Goal: Task Accomplishment & Management: Manage account settings

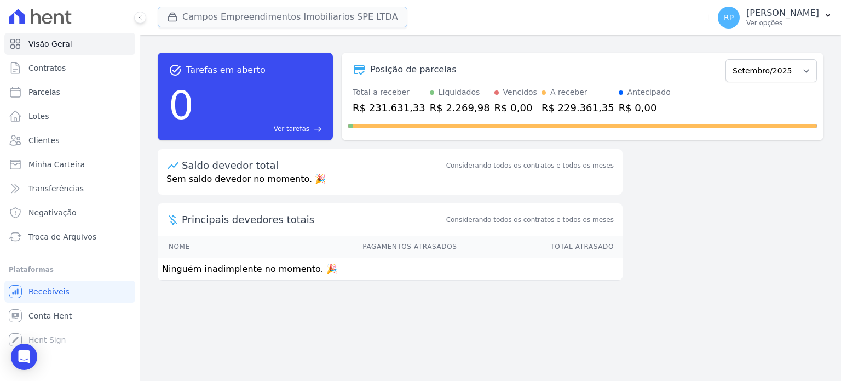
click at [312, 15] on button "Campos Empreendimentos Imobiliarios SPE LTDA" at bounding box center [283, 17] width 250 height 21
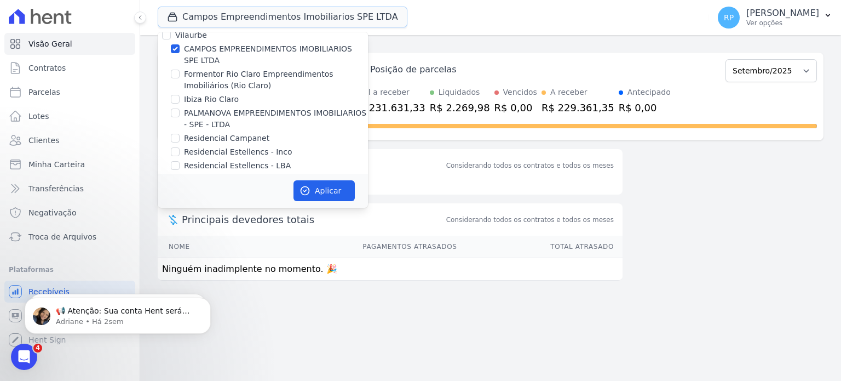
scroll to position [18, 0]
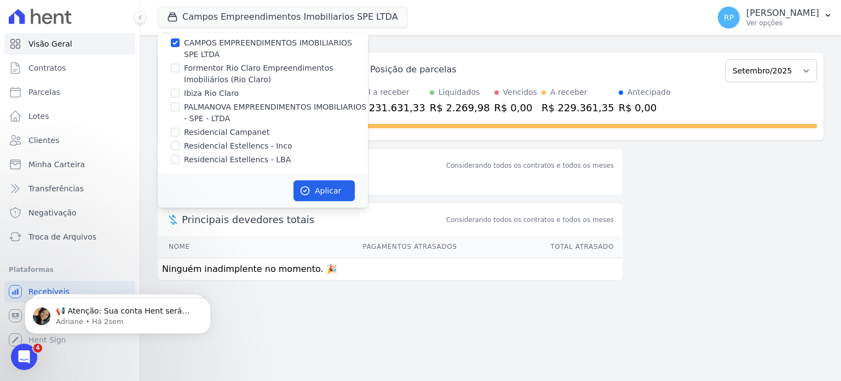
click at [198, 163] on label "Residencial Estellencs - LBA" at bounding box center [237, 159] width 107 height 11
click at [180, 163] on input "Residencial Estellencs - LBA" at bounding box center [175, 159] width 9 height 9
checkbox input "true"
click at [201, 45] on label "CAMPOS EMPREENDIMENTOS IMOBILIARIOS SPE LTDA" at bounding box center [276, 48] width 184 height 23
click at [180, 45] on input "CAMPOS EMPREENDIMENTOS IMOBILIARIOS SPE LTDA" at bounding box center [175, 42] width 9 height 9
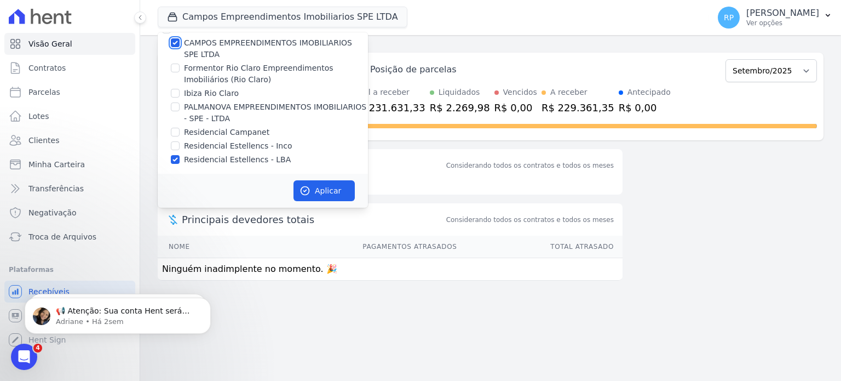
checkbox input "false"
click at [328, 192] on button "Aplicar" at bounding box center [323, 190] width 61 height 21
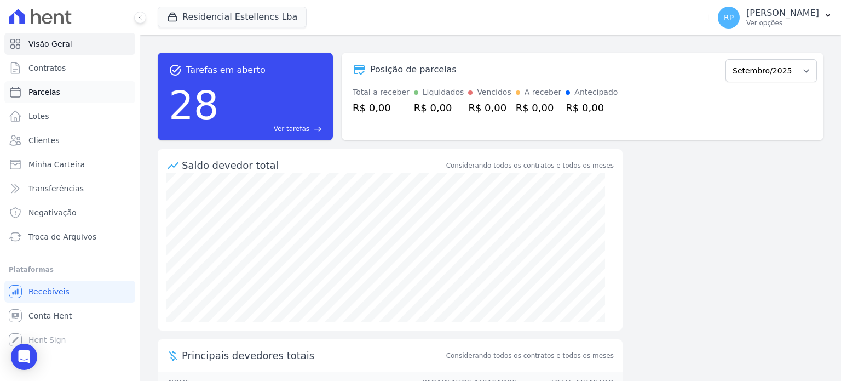
click at [33, 90] on span "Parcelas" at bounding box center [44, 92] width 32 height 11
select select
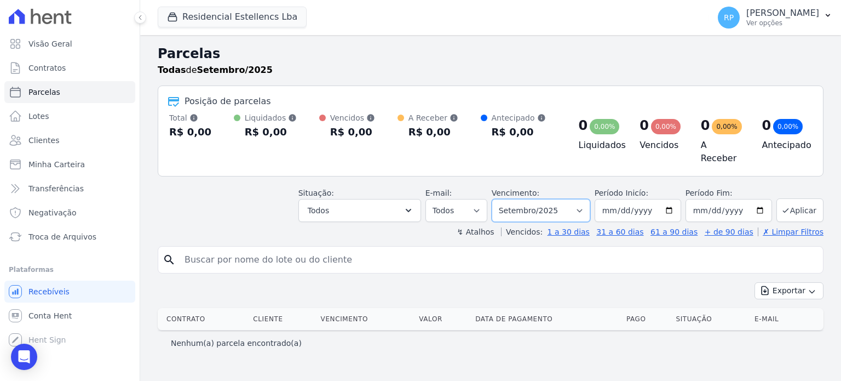
click at [590, 209] on select "Filtrar por período ──────── Todos os meses Março/2018 Abril/2018 Maio/2018 Jun…" at bounding box center [541, 210] width 99 height 23
click at [509, 199] on select "Filtrar por período ──────── Todos os meses Março/2018 Abril/2018 Maio/2018 Jun…" at bounding box center [541, 210] width 99 height 23
click at [256, 253] on input "search" at bounding box center [498, 260] width 641 height 22
type input "[PERSON_NAME]"
select select
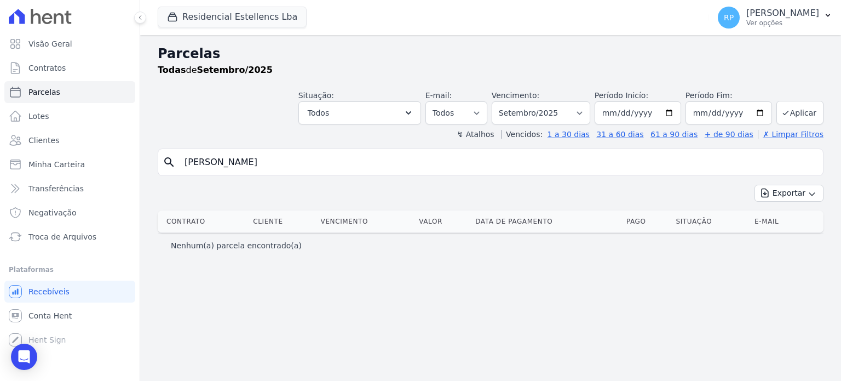
drag, startPoint x: 214, startPoint y: 160, endPoint x: 389, endPoint y: 160, distance: 175.2
click at [389, 160] on input "[PERSON_NAME]" at bounding box center [498, 162] width 641 height 22
type input "[PERSON_NAME]"
select select
click at [265, 162] on input "[PERSON_NAME]" at bounding box center [498, 162] width 641 height 22
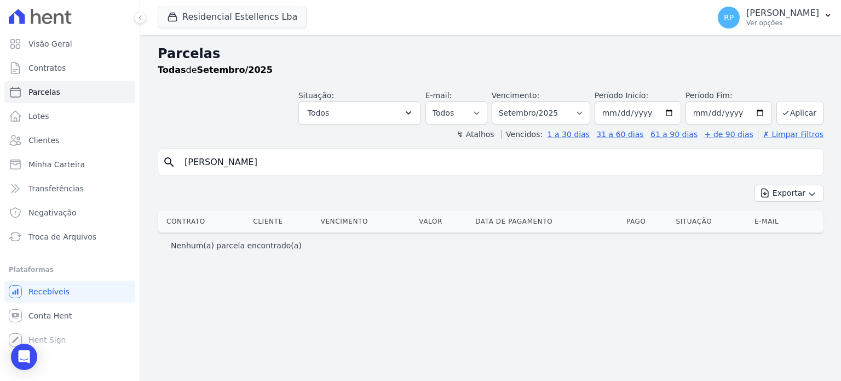
select select
click at [50, 312] on span "Conta Hent" at bounding box center [49, 315] width 43 height 11
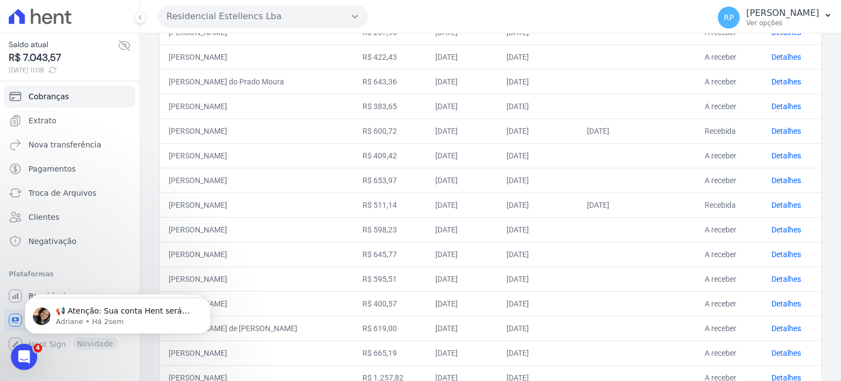
scroll to position [452, 0]
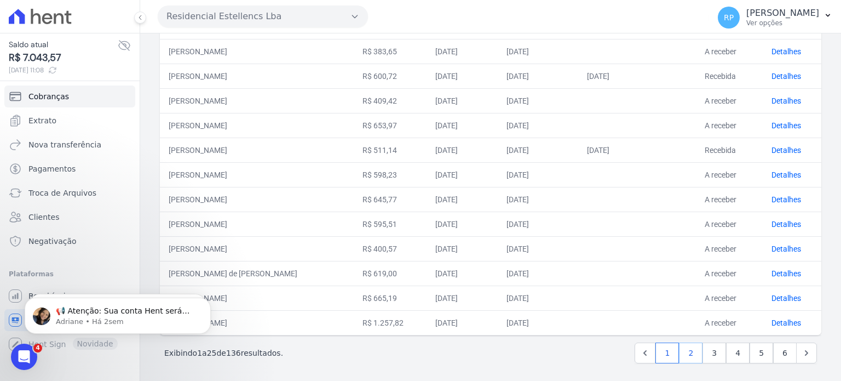
click at [692, 350] on link "2" at bounding box center [691, 352] width 24 height 21
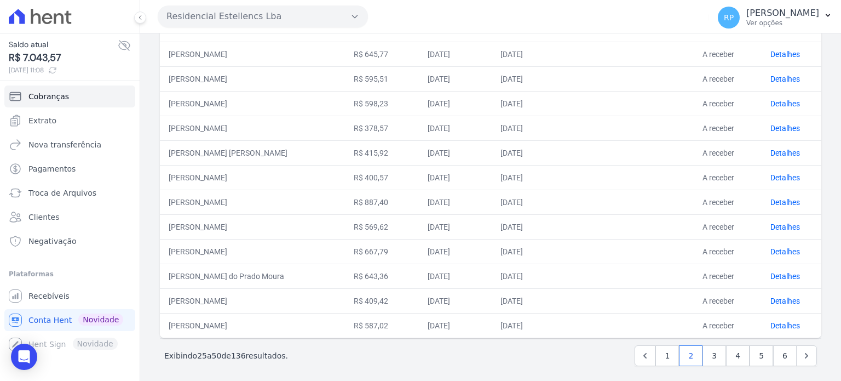
scroll to position [452, 0]
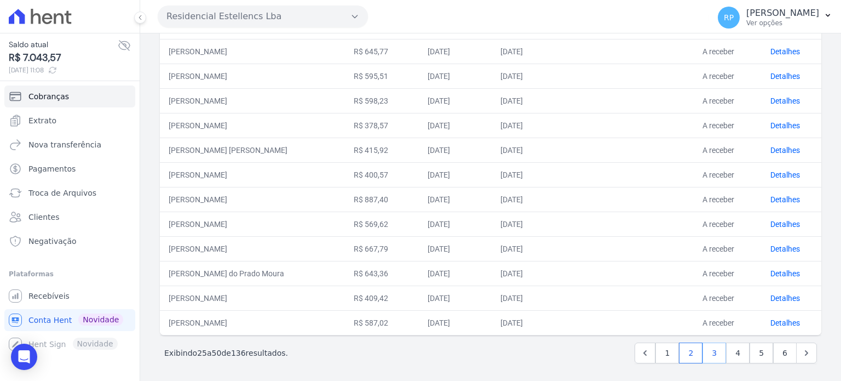
click at [709, 349] on link "3" at bounding box center [714, 352] width 24 height 21
